Goal: Information Seeking & Learning: Learn about a topic

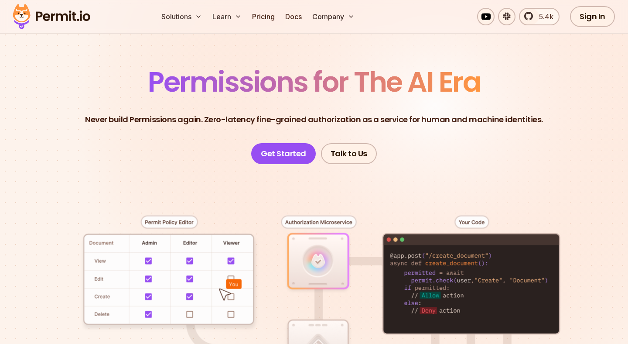
scroll to position [46, 0]
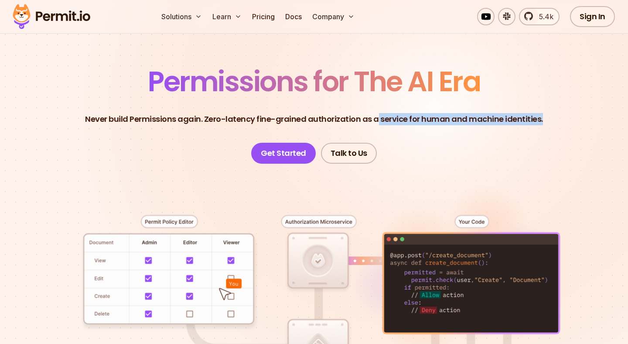
drag, startPoint x: 544, startPoint y: 116, endPoint x: 374, endPoint y: 124, distance: 169.4
click at [374, 124] on header "Permissions for The AI Era Never build Permissions again. Zero-latency fine-gra…" at bounding box center [314, 116] width 586 height 96
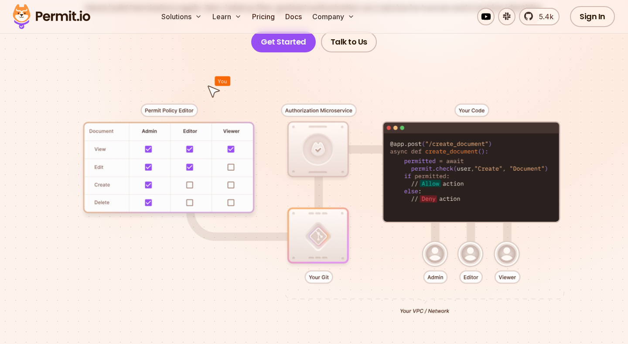
click at [493, 151] on div at bounding box center [314, 205] width 586 height 307
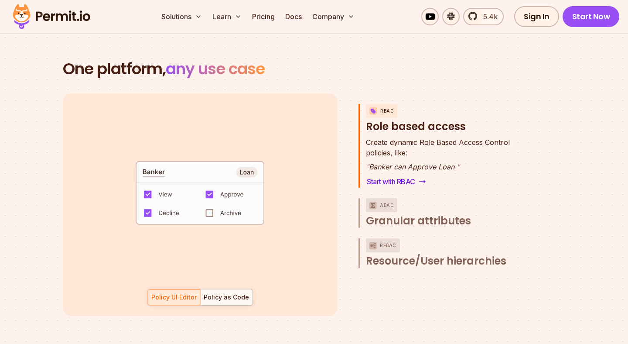
scroll to position [1221, 0]
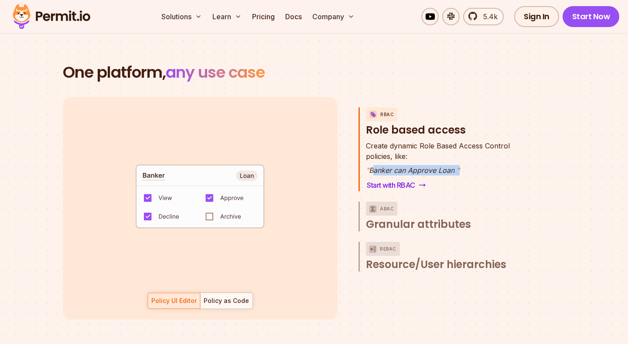
drag, startPoint x: 370, startPoint y: 160, endPoint x: 463, endPoint y: 157, distance: 92.9
click at [463, 165] on p "" Banker can Approve Loan "" at bounding box center [438, 170] width 144 height 10
click at [423, 201] on button "ABAC Granular attributes" at bounding box center [447, 216] width 163 height 30
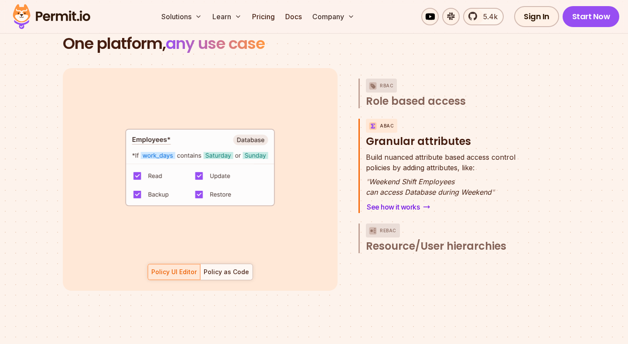
scroll to position [1252, 0]
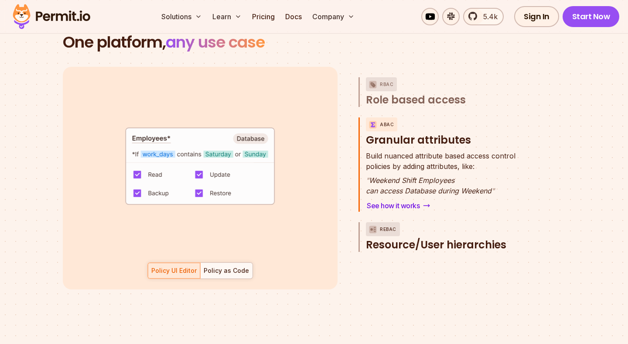
click at [431, 238] on span "Resource/User hierarchies" at bounding box center [436, 245] width 140 height 14
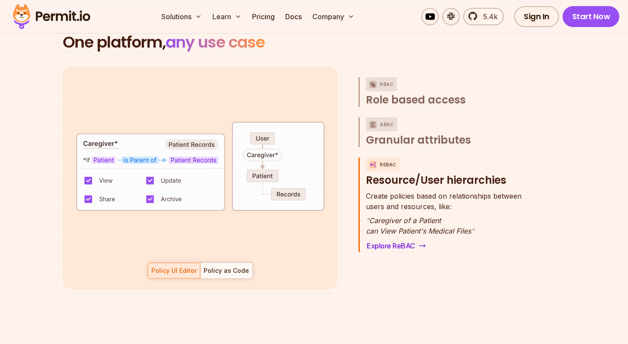
scroll to position [39, 0]
click at [434, 228] on div "Create policies based on relationships between users and resources, like: " Car…" at bounding box center [447, 221] width 163 height 61
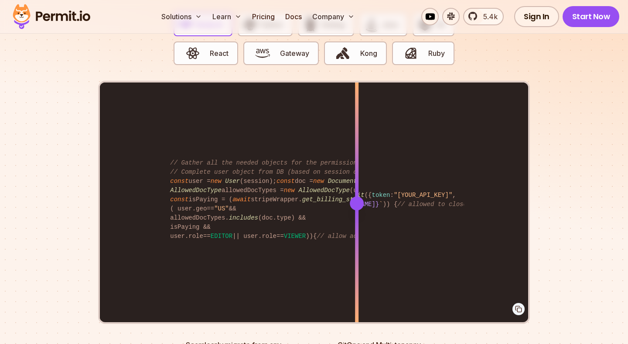
scroll to position [1752, 0]
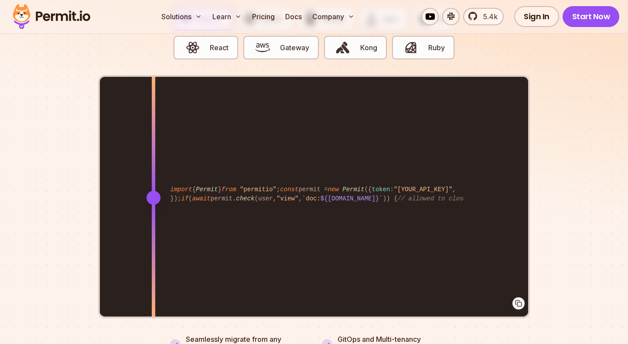
drag, startPoint x: 354, startPoint y: 188, endPoint x: 153, endPoint y: 195, distance: 201.1
click at [153, 195] on div at bounding box center [153, 197] width 3 height 241
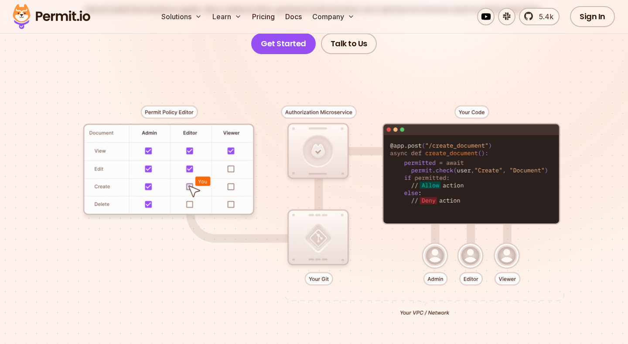
scroll to position [153, 0]
